Goal: Transaction & Acquisition: Purchase product/service

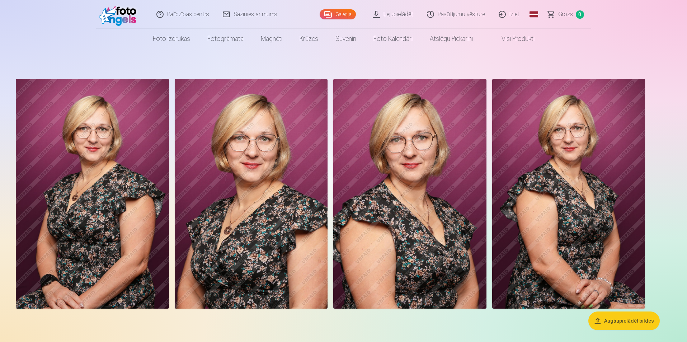
click at [621, 322] on button "Augšupielādēt bildes" at bounding box center [624, 320] width 71 height 19
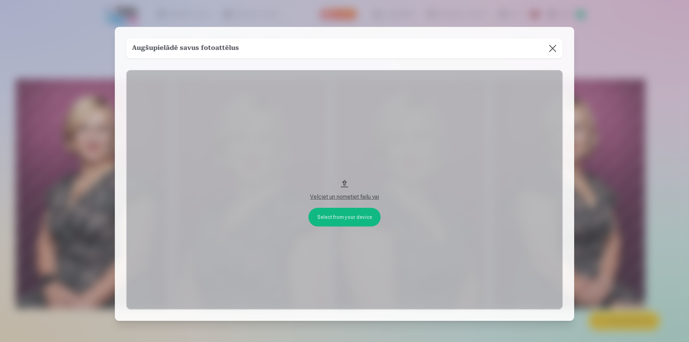
click at [341, 215] on button "Velciet un nometiet failu vai" at bounding box center [344, 189] width 436 height 239
click at [548, 47] on button at bounding box center [553, 48] width 20 height 20
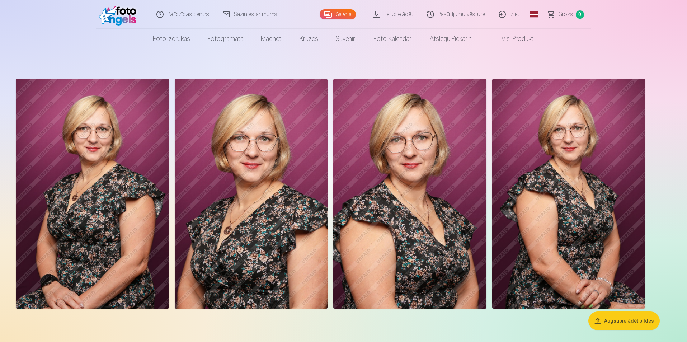
click at [345, 14] on link "Galerija" at bounding box center [338, 14] width 36 height 10
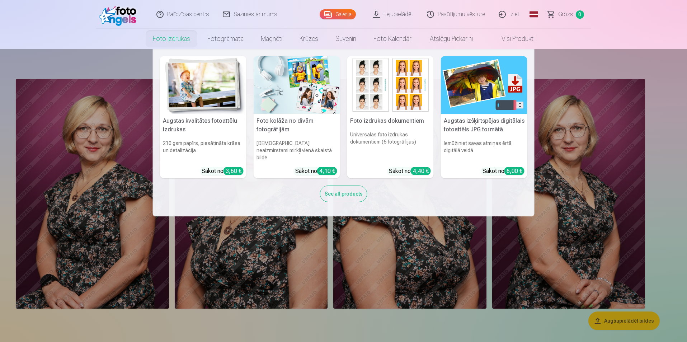
click at [170, 41] on link "Foto izdrukas" at bounding box center [171, 39] width 55 height 20
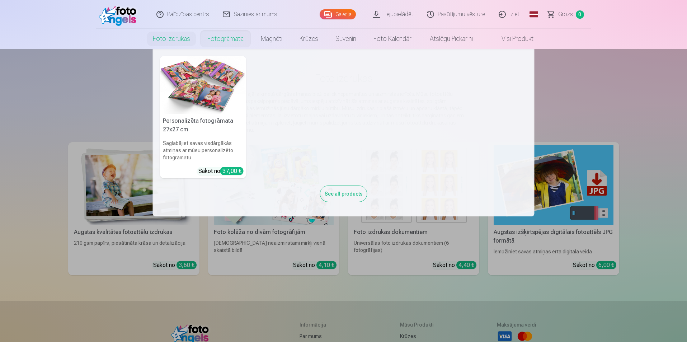
click at [222, 41] on link "Fotogrāmata" at bounding box center [225, 39] width 53 height 20
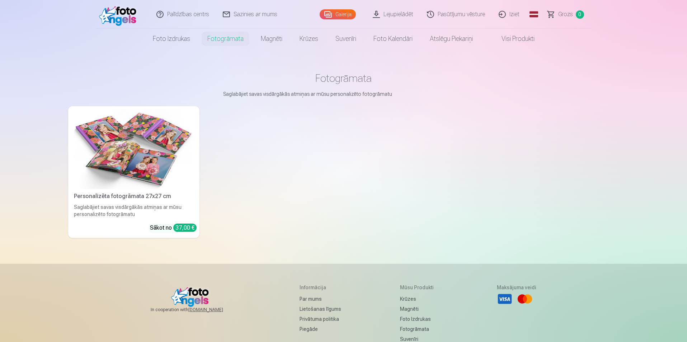
click at [508, 12] on link "Iziet" at bounding box center [509, 14] width 34 height 29
